Goal: Transaction & Acquisition: Register for event/course

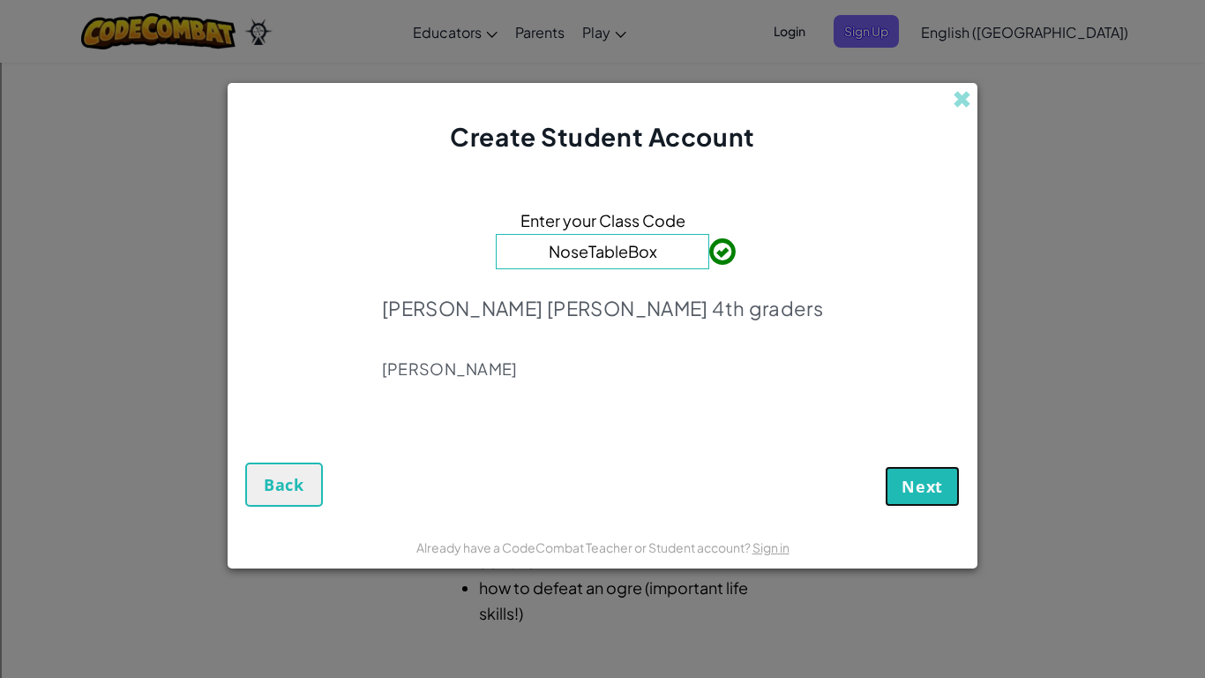
click at [948, 502] on button "Next" at bounding box center [922, 486] width 75 height 41
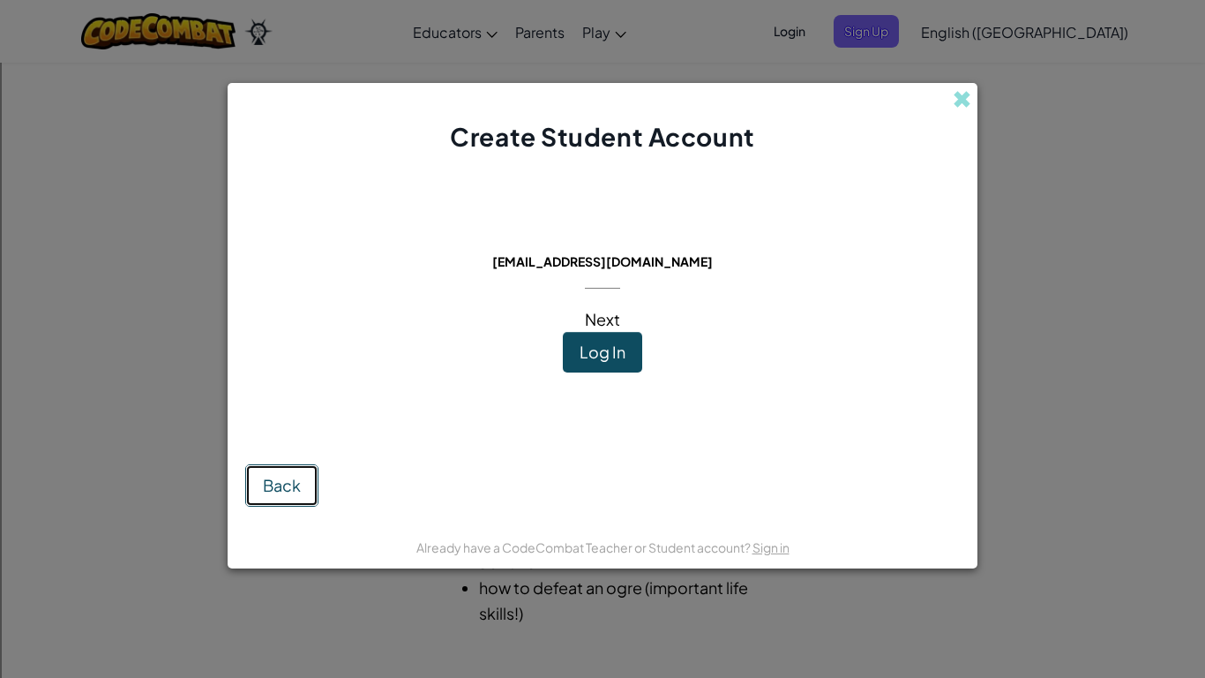
click at [268, 479] on span "Back" at bounding box center [282, 485] width 38 height 20
drag, startPoint x: 16, startPoint y: 342, endPoint x: 117, endPoint y: 129, distance: 236.4
click at [117, 129] on div "Create Student Account This email is already in use: [EMAIL_ADDRESS][DOMAIN_NAM…" at bounding box center [602, 339] width 1205 height 678
click at [583, 345] on span "Log In" at bounding box center [603, 351] width 46 height 20
